Goal: Find specific page/section: Find specific page/section

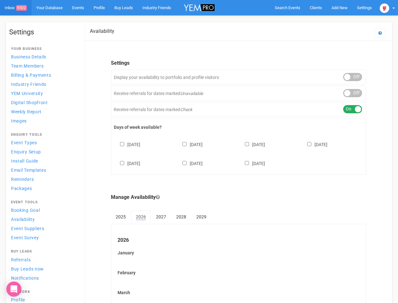
click at [199, 151] on div "[DATE] [DATE] [DATE] [DATE] [DATE] [DATE] [DATE]" at bounding box center [239, 151] width 250 height 38
click at [288, 8] on span "Search Events" at bounding box center [288, 7] width 26 height 5
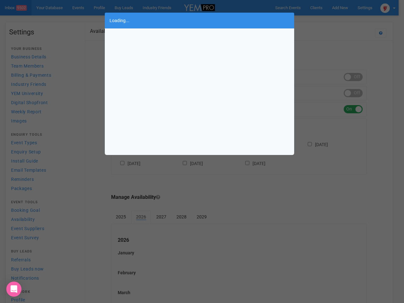
click at [340, 8] on div "Loading..." at bounding box center [202, 151] width 404 height 303
click at [325, 20] on div "Loading..." at bounding box center [202, 151] width 404 height 303
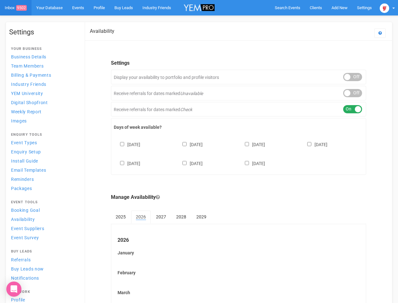
click at [353, 77] on div "ON OFF" at bounding box center [352, 77] width 19 height 8
click at [353, 93] on div "ON OFF" at bounding box center [352, 93] width 19 height 8
click at [353, 109] on div "ON OFF" at bounding box center [352, 109] width 19 height 8
click at [239, 153] on div "[DATE] [DATE] [DATE] [DATE] [DATE] [DATE] [DATE]" at bounding box center [239, 151] width 250 height 38
